Goal: Transaction & Acquisition: Purchase product/service

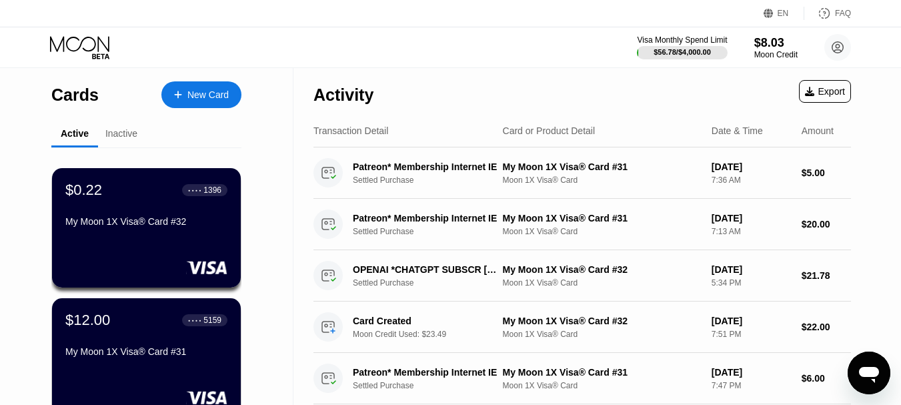
click at [205, 101] on div "New Card" at bounding box center [207, 94] width 41 height 11
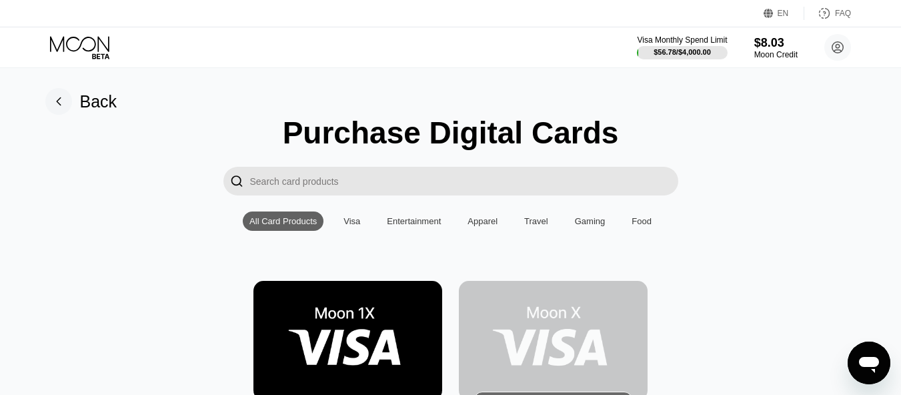
scroll to position [200, 0]
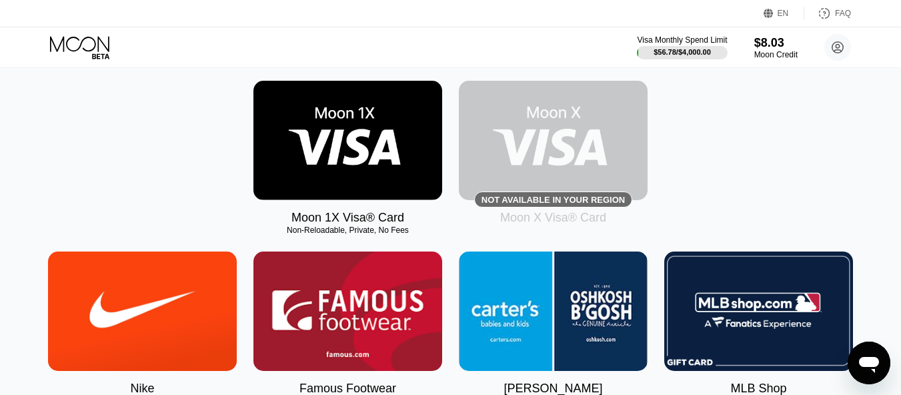
click at [344, 149] on img at bounding box center [348, 140] width 189 height 119
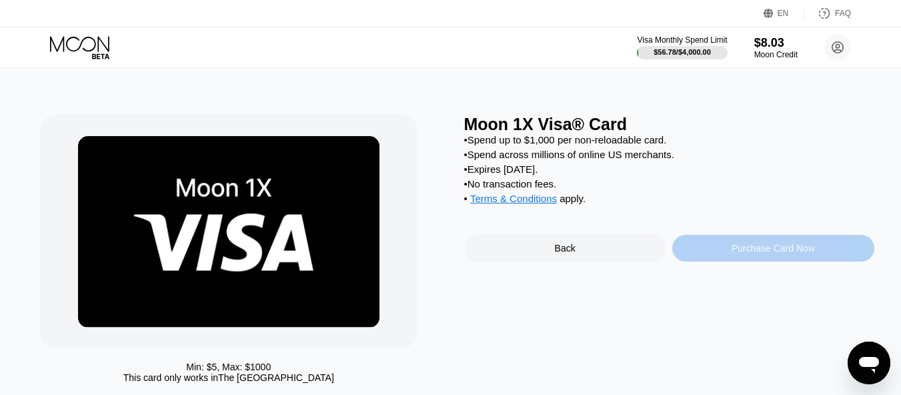
click at [776, 254] on div "Purchase Card Now" at bounding box center [773, 248] width 83 height 11
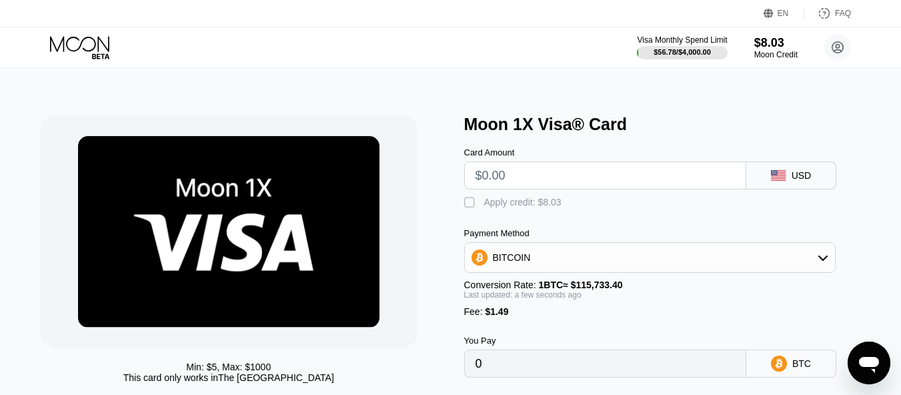
click at [547, 185] on input "text" at bounding box center [606, 175] width 260 height 27
click at [504, 206] on div "Apply credit: $8.03" at bounding box center [522, 202] width 77 height 11
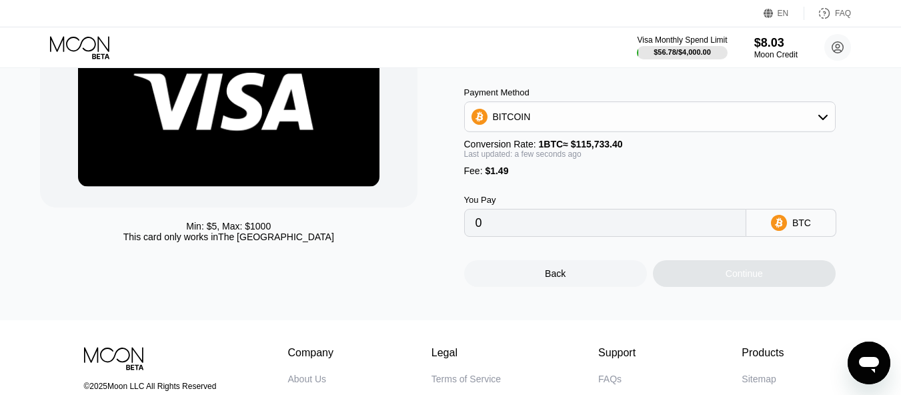
scroll to position [67, 0]
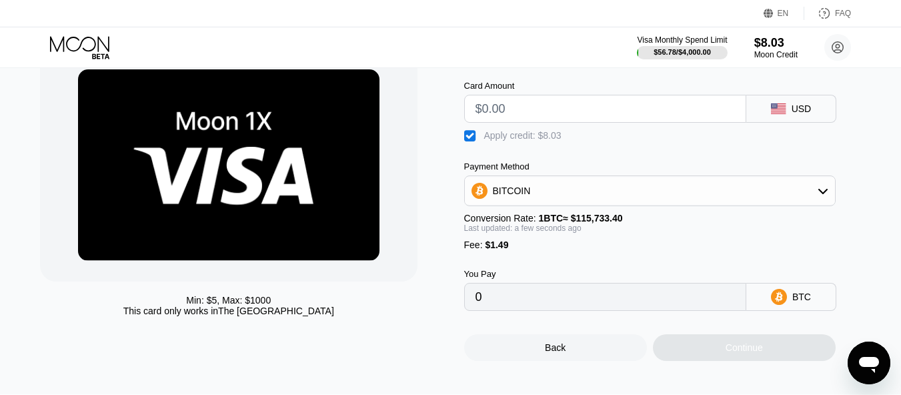
click at [506, 119] on input "text" at bounding box center [606, 108] width 260 height 27
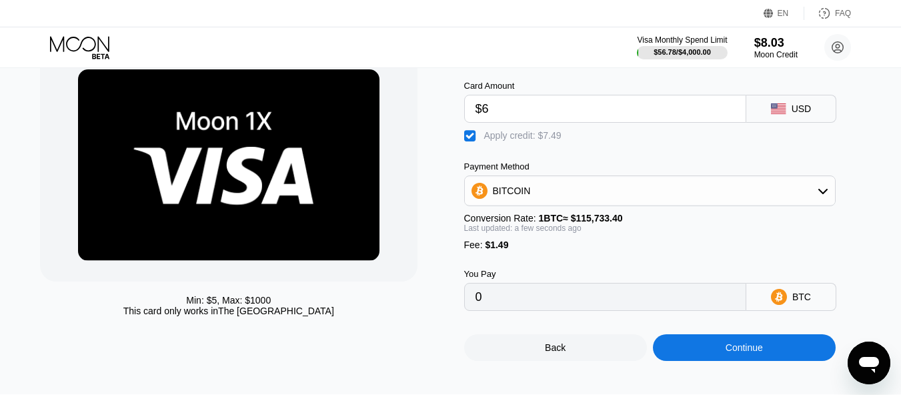
type input "$6"
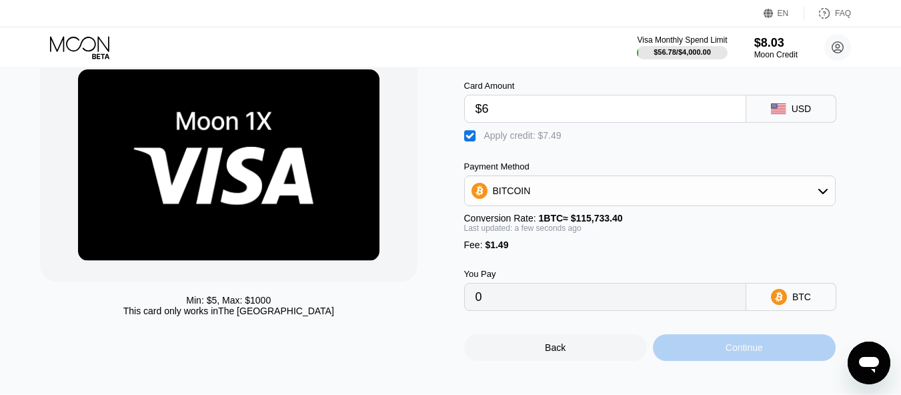
click at [740, 353] on div "Continue" at bounding box center [744, 347] width 37 height 11
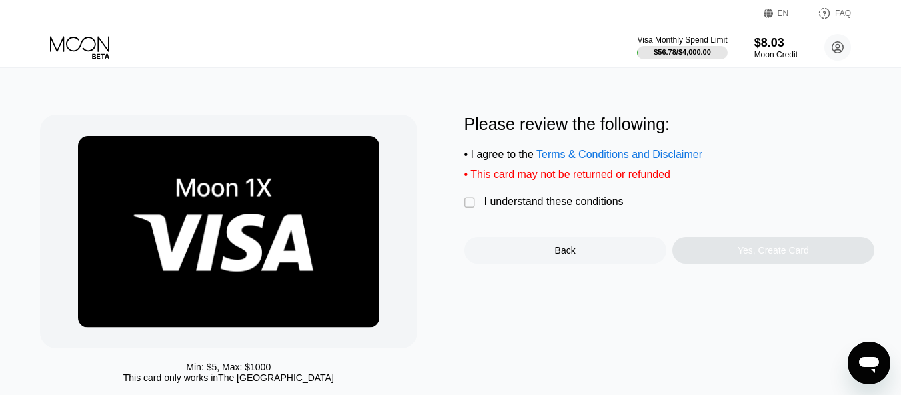
click at [582, 207] on div "I understand these conditions" at bounding box center [553, 201] width 139 height 12
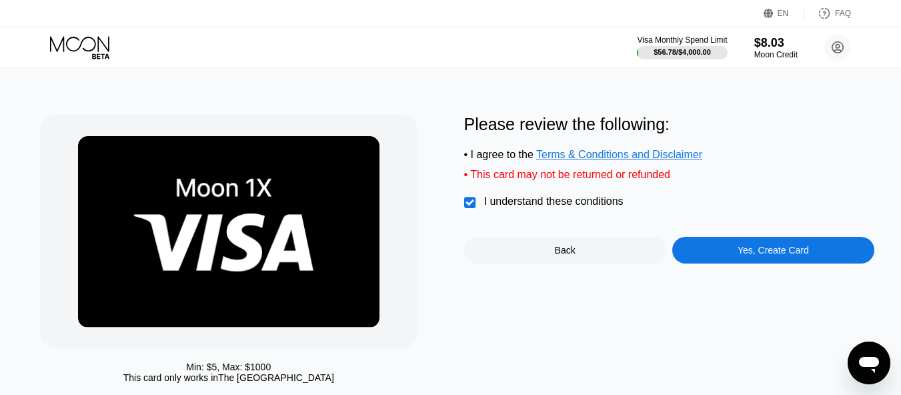
click at [738, 264] on div "Yes, Create Card" at bounding box center [773, 250] width 202 height 27
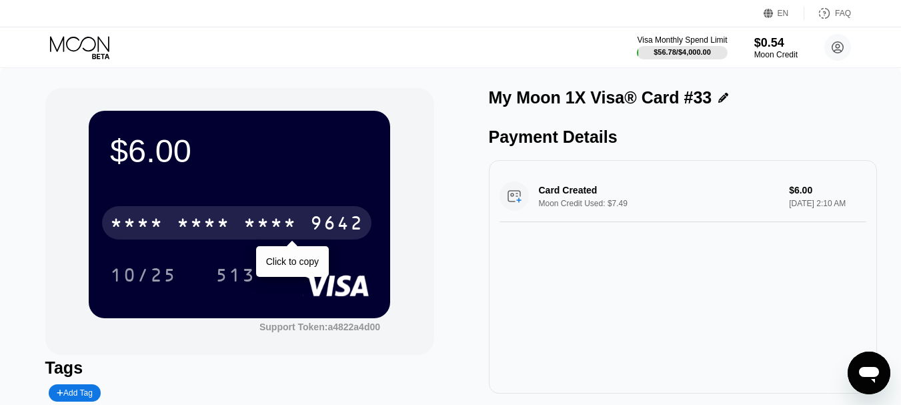
click at [275, 224] on div "* * * *" at bounding box center [270, 224] width 53 height 21
click at [133, 268] on div "10/25" at bounding box center [143, 274] width 87 height 33
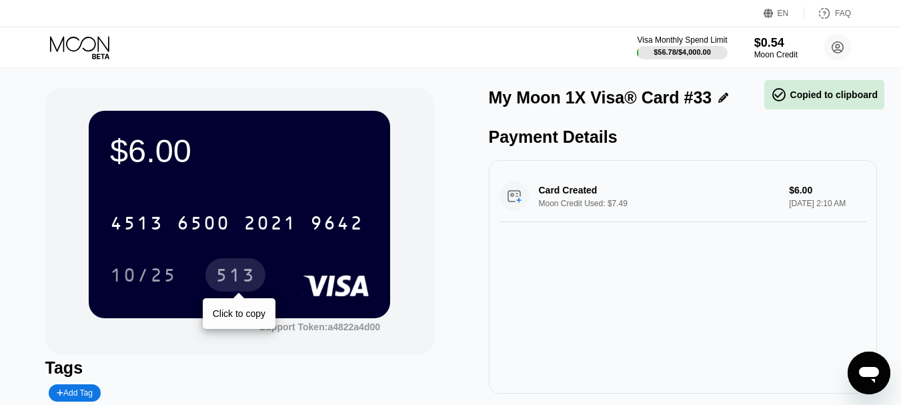
drag, startPoint x: 246, startPoint y: 285, endPoint x: 21, endPoint y: 282, distance: 224.2
click at [246, 285] on div "513" at bounding box center [235, 276] width 40 height 21
